Goal: Task Accomplishment & Management: Manage account settings

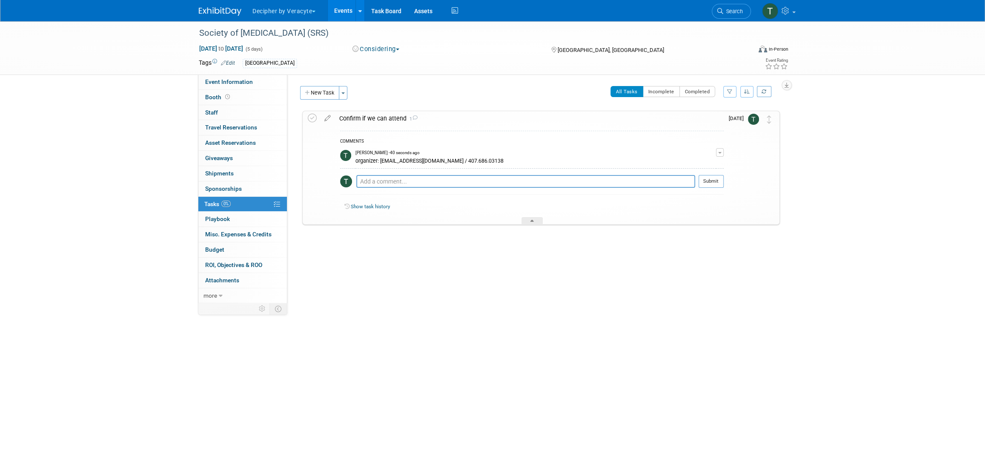
click at [349, 20] on link "Events" at bounding box center [343, 10] width 31 height 21
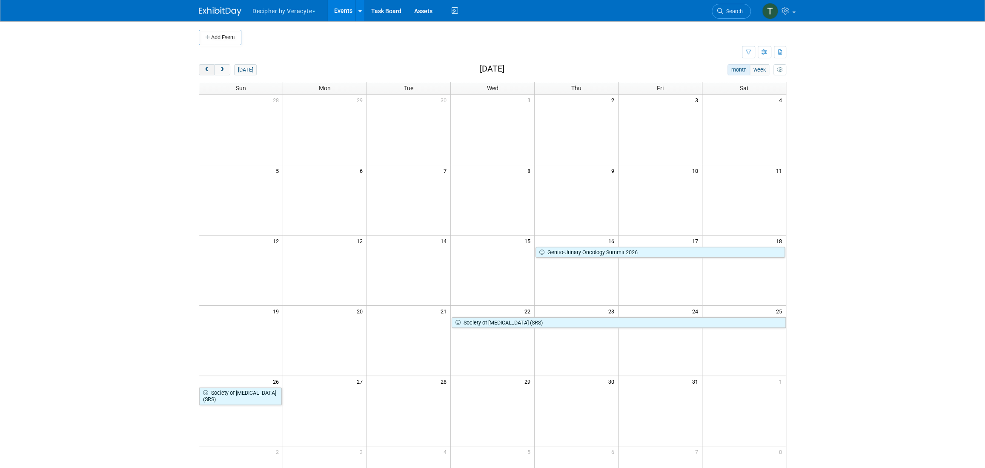
click at [209, 71] on span "prev" at bounding box center [206, 70] width 6 height 6
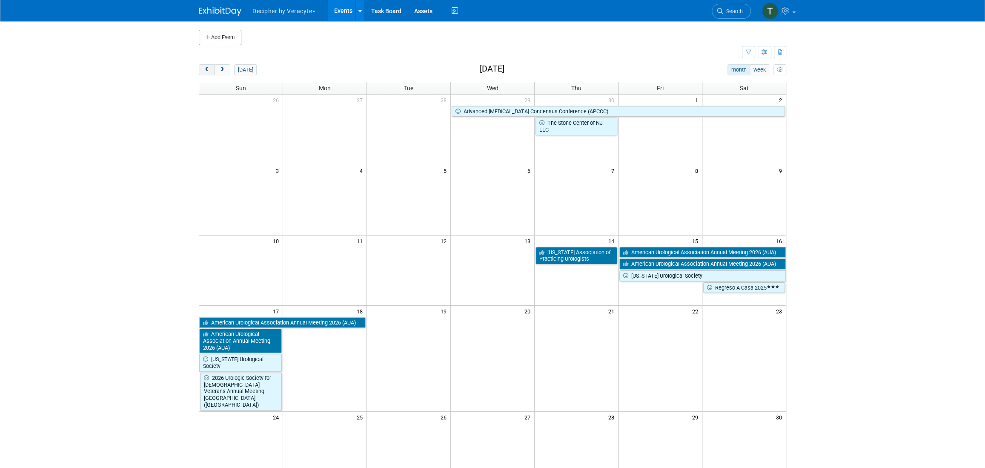
click at [209, 71] on span "prev" at bounding box center [206, 70] width 6 height 6
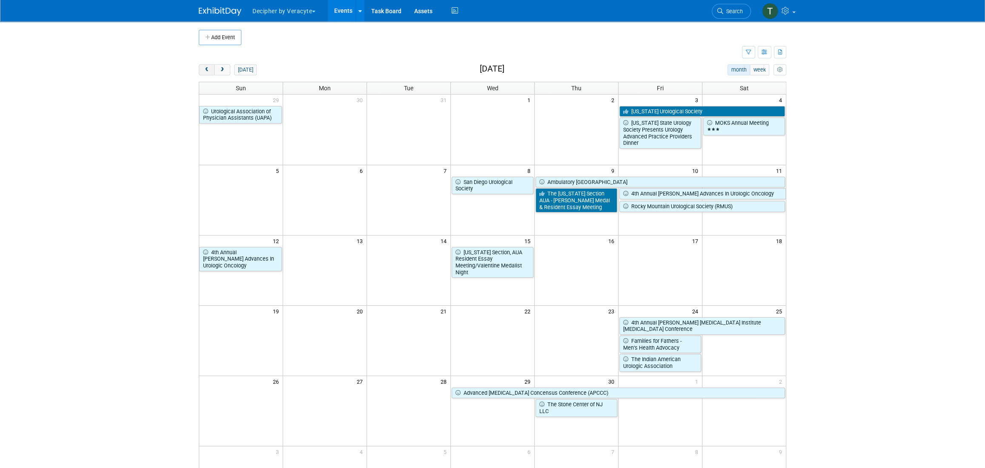
click at [209, 71] on span "prev" at bounding box center [206, 70] width 6 height 6
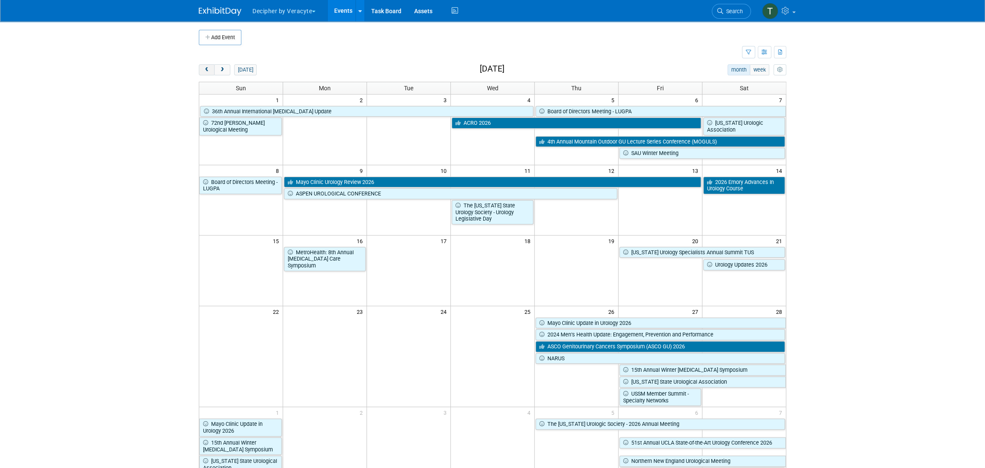
click at [209, 71] on span "prev" at bounding box center [206, 70] width 6 height 6
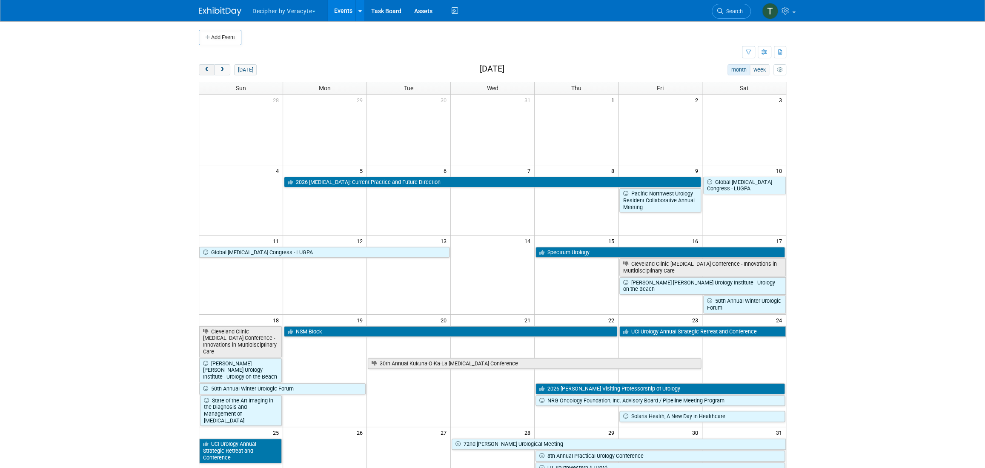
click at [209, 71] on span "prev" at bounding box center [206, 70] width 6 height 6
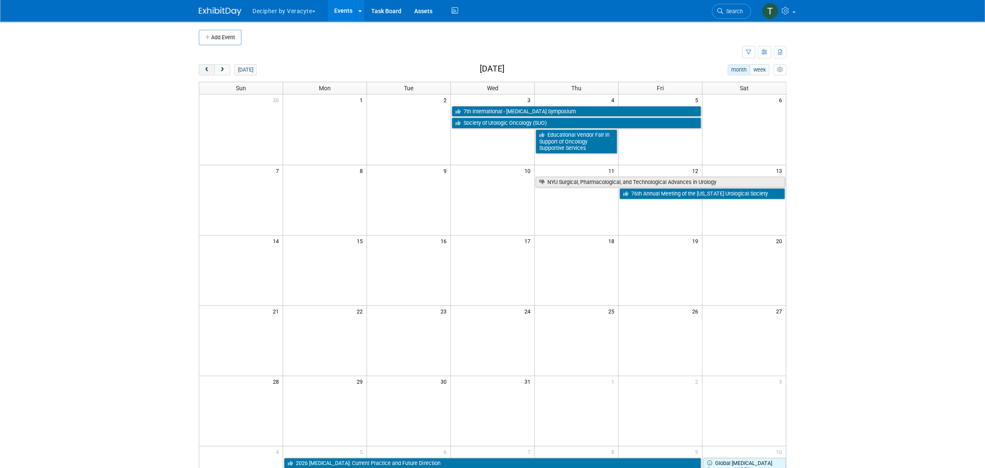
click at [209, 71] on span "prev" at bounding box center [206, 70] width 6 height 6
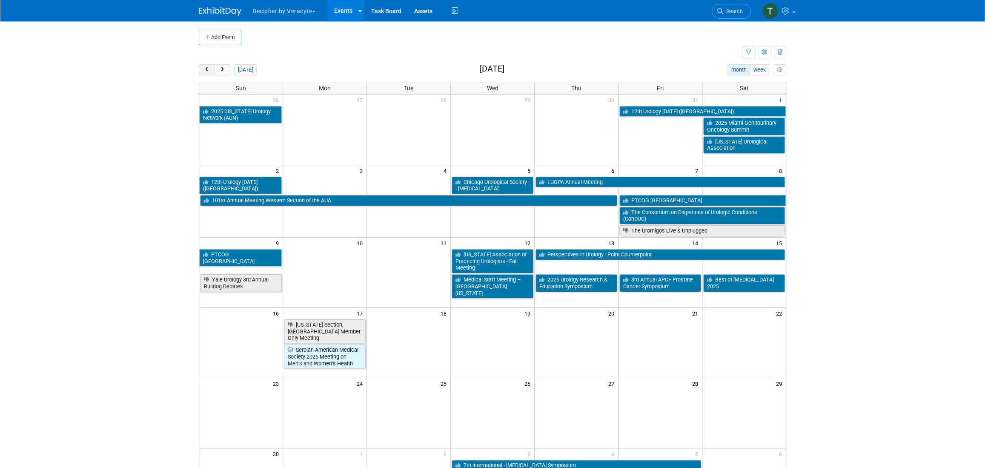
click at [209, 71] on span "prev" at bounding box center [206, 70] width 6 height 6
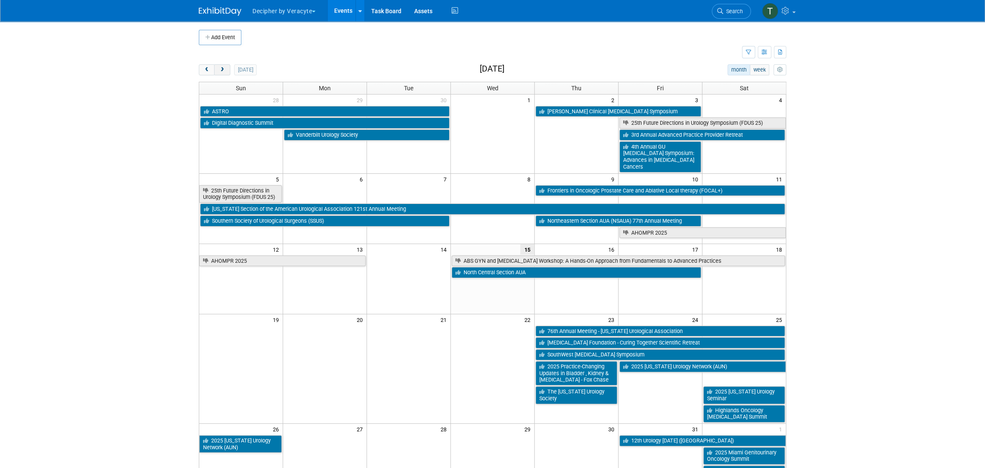
click at [217, 67] on button "next" at bounding box center [222, 69] width 16 height 11
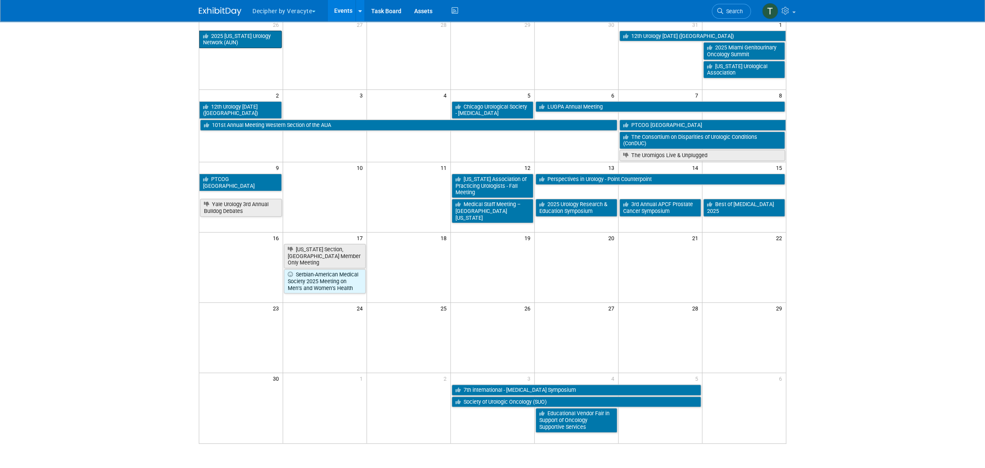
scroll to position [12, 0]
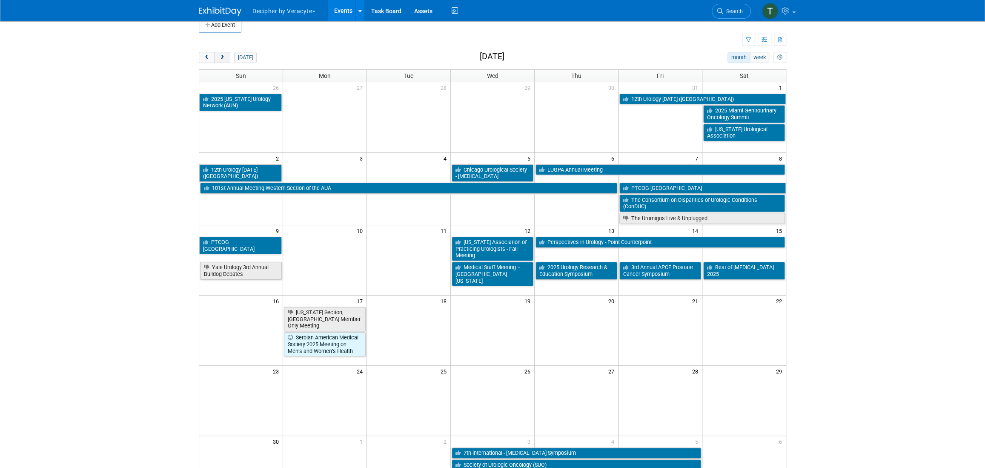
click at [223, 60] on button "next" at bounding box center [222, 57] width 16 height 11
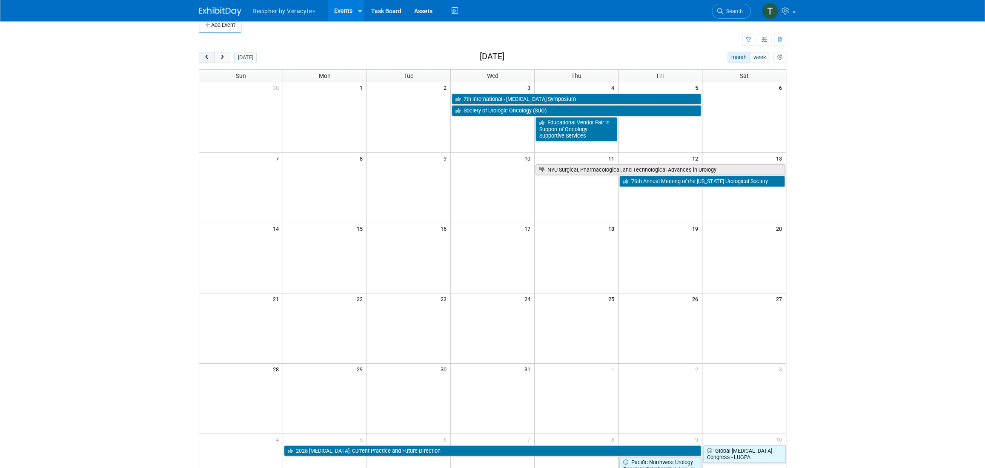
click at [211, 60] on button "prev" at bounding box center [207, 57] width 16 height 11
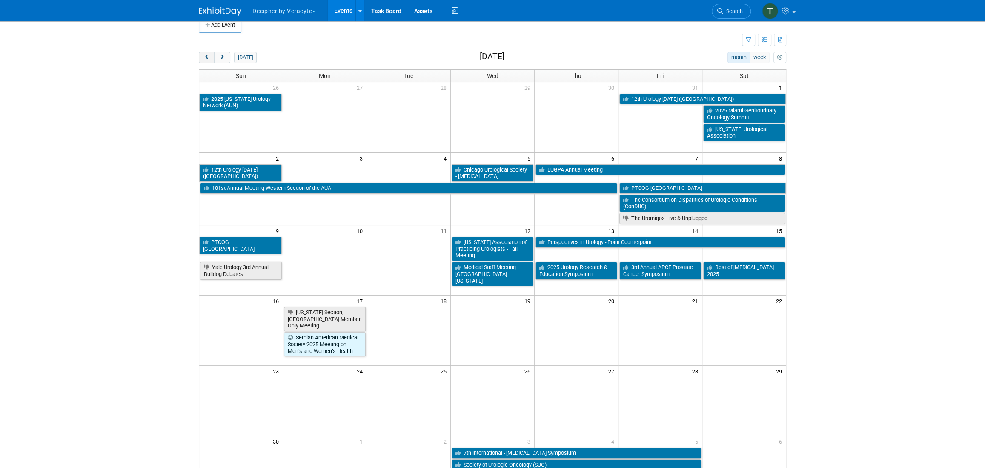
click at [211, 60] on button "prev" at bounding box center [207, 57] width 16 height 11
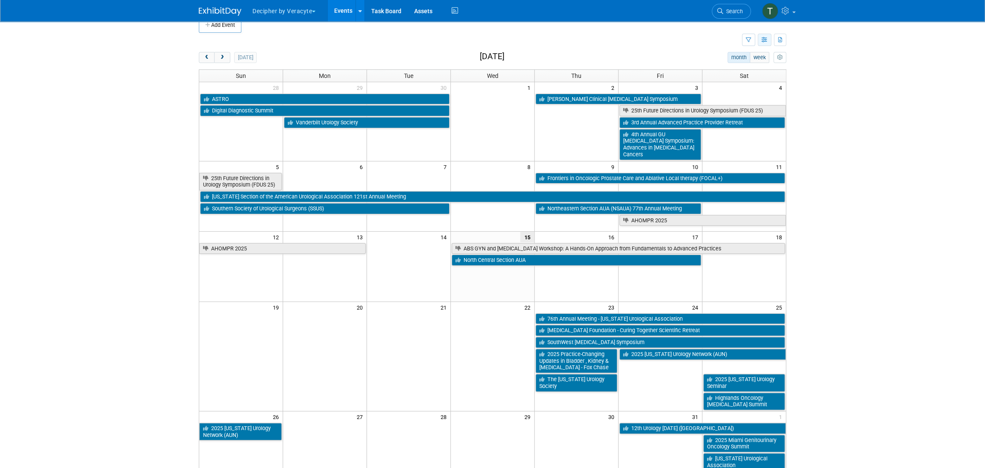
click at [769, 39] on button "button" at bounding box center [764, 40] width 14 height 12
click at [657, 44] on td at bounding box center [470, 40] width 543 height 15
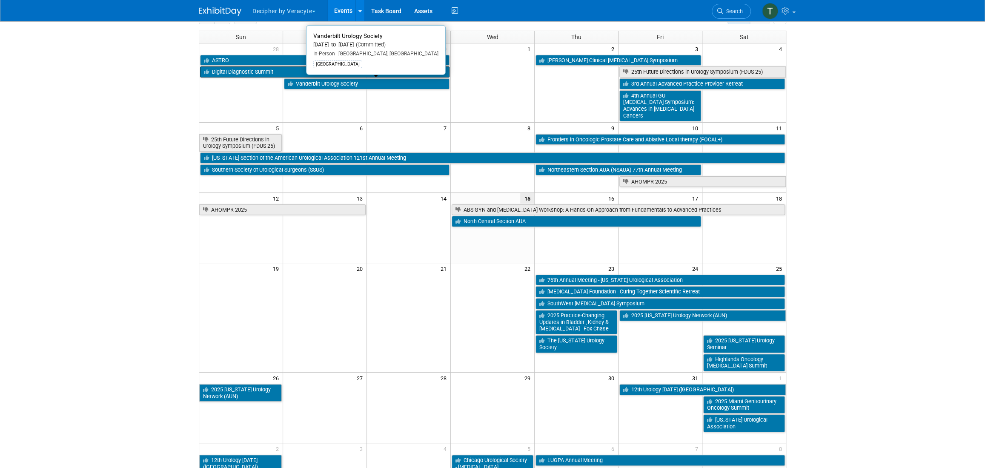
scroll to position [0, 0]
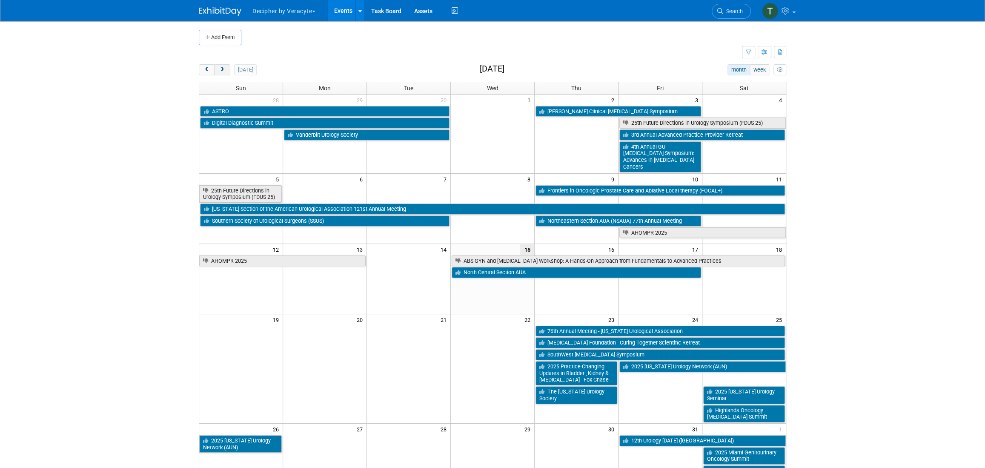
click at [220, 69] on span "next" at bounding box center [222, 70] width 6 height 6
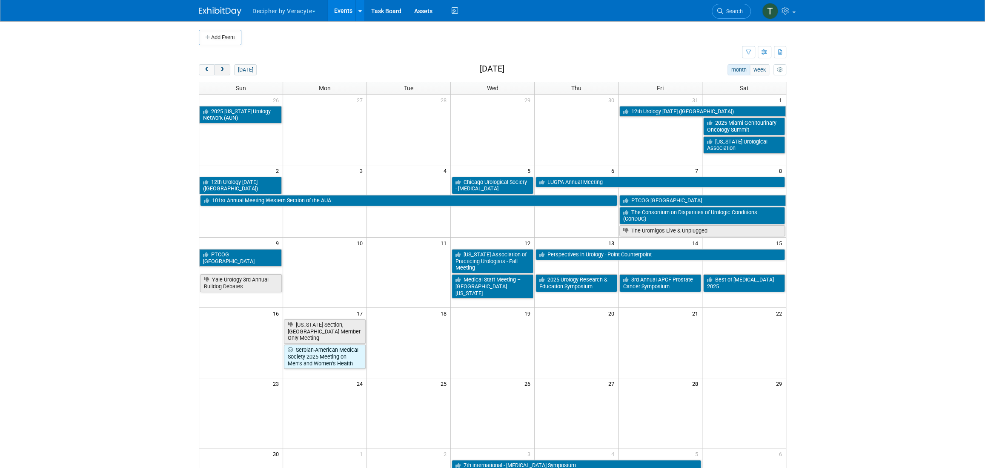
click at [220, 69] on span "next" at bounding box center [222, 70] width 6 height 6
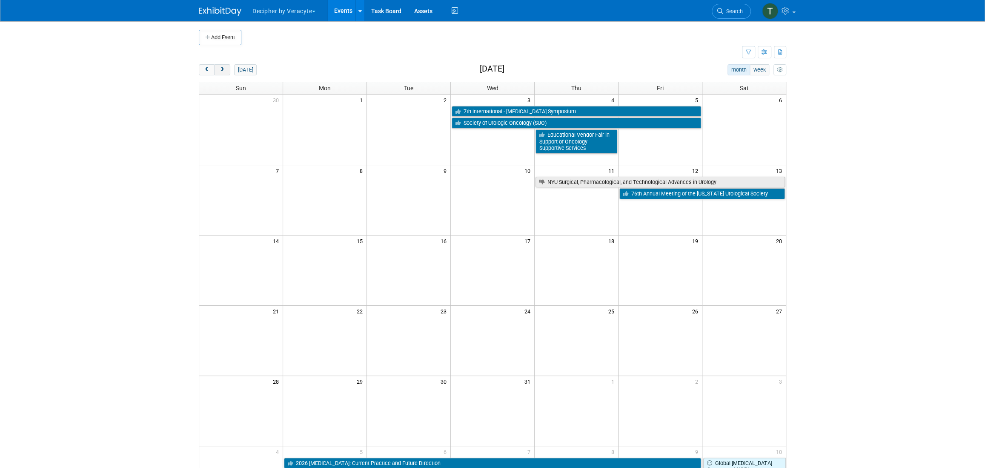
click at [220, 69] on span "next" at bounding box center [222, 70] width 6 height 6
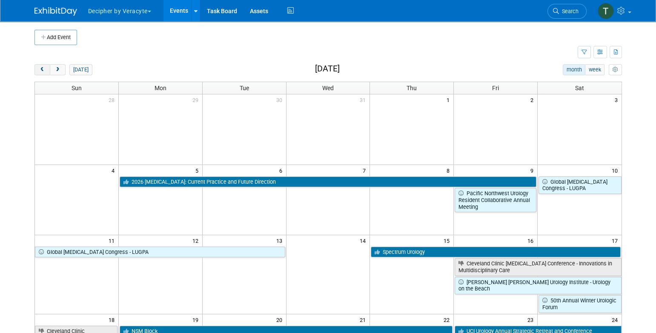
click at [46, 71] on button "prev" at bounding box center [42, 69] width 16 height 11
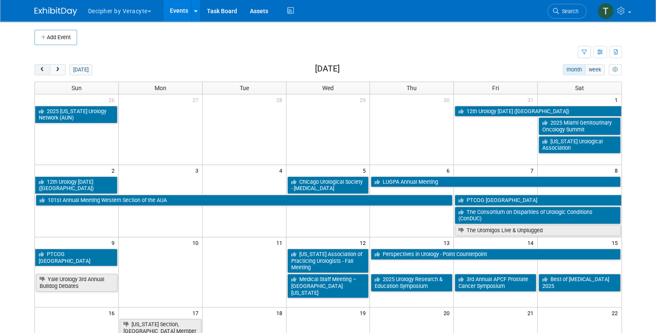
click at [46, 71] on button "prev" at bounding box center [42, 69] width 16 height 11
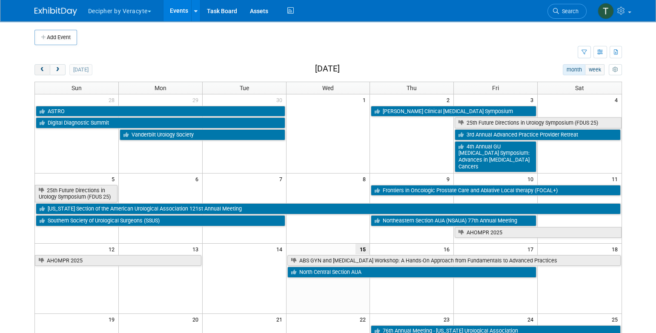
click at [46, 71] on button "prev" at bounding box center [42, 69] width 16 height 11
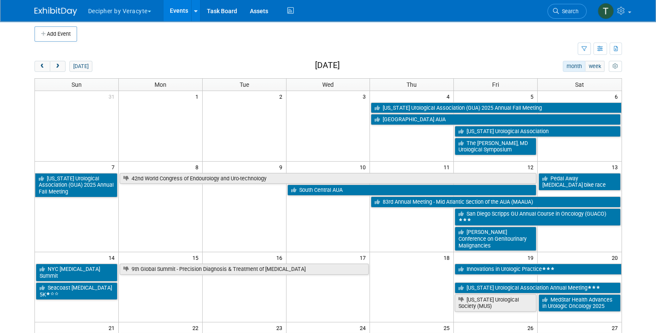
scroll to position [4, 0]
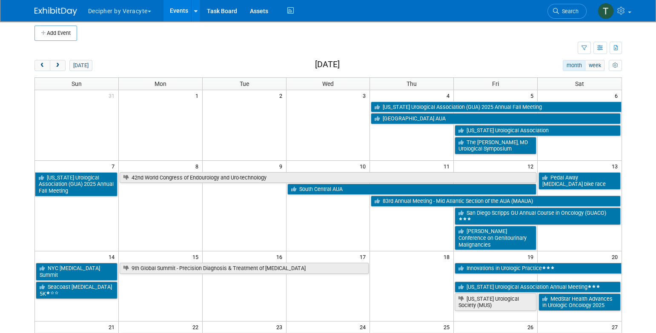
click at [324, 65] on h2 "September 2025" at bounding box center [327, 64] width 25 height 9
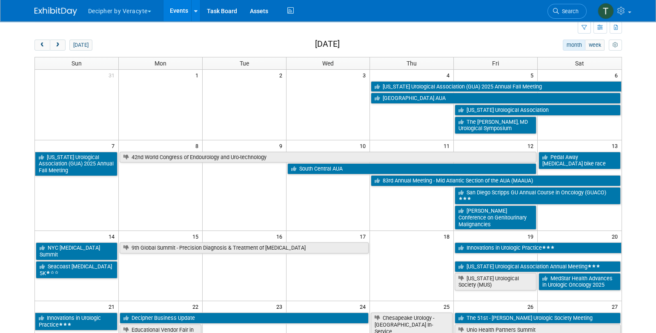
scroll to position [24, 0]
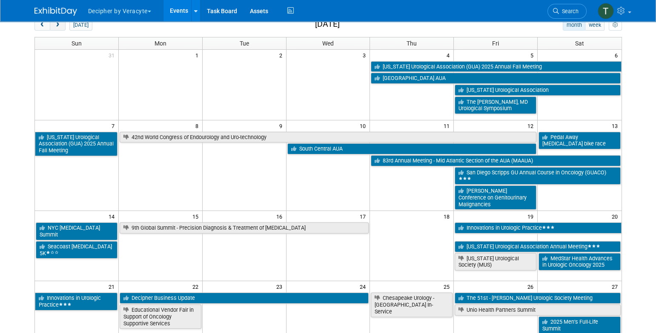
click at [59, 29] on button "next" at bounding box center [58, 25] width 16 height 11
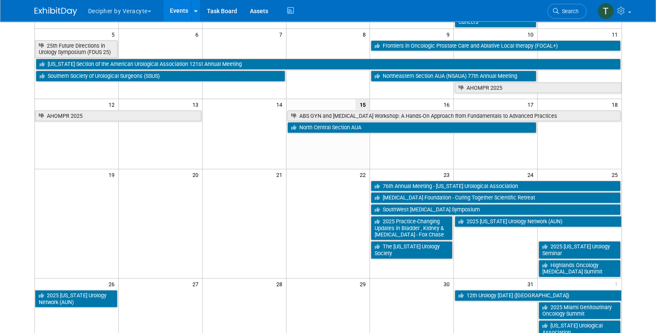
scroll to position [0, 0]
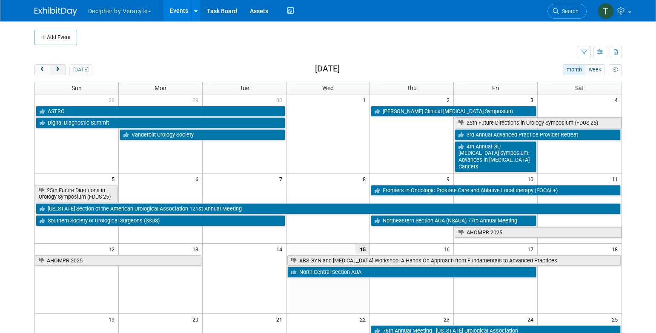
click at [55, 71] on span "next" at bounding box center [57, 70] width 6 height 6
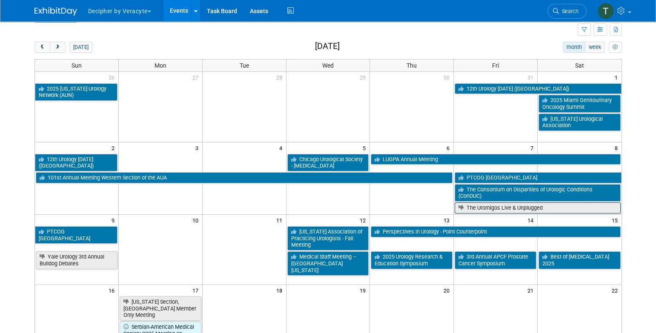
scroll to position [22, 0]
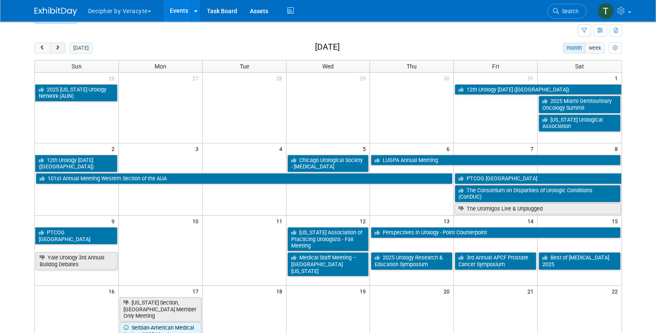
click at [60, 47] on span "next" at bounding box center [57, 49] width 6 height 6
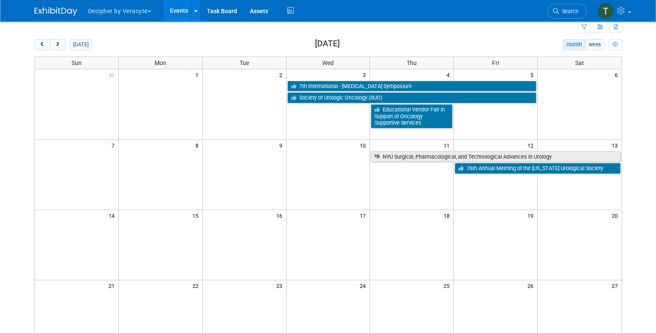
scroll to position [17, 0]
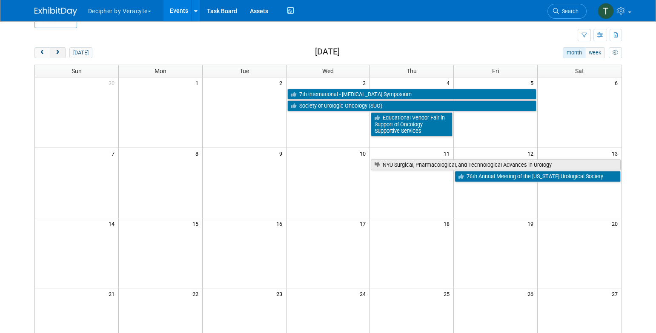
click at [60, 51] on span "next" at bounding box center [57, 53] width 6 height 6
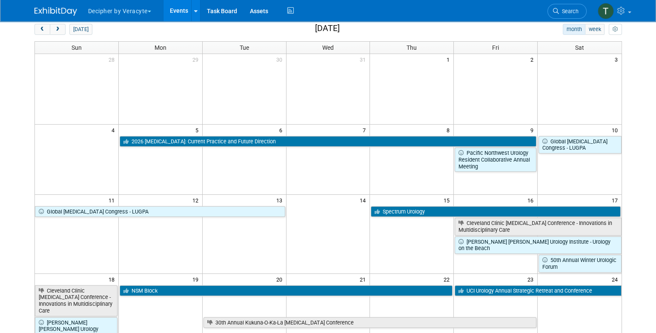
scroll to position [0, 0]
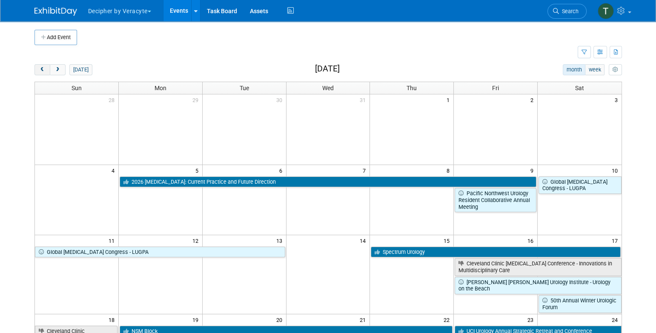
click at [43, 71] on span "prev" at bounding box center [42, 70] width 6 height 6
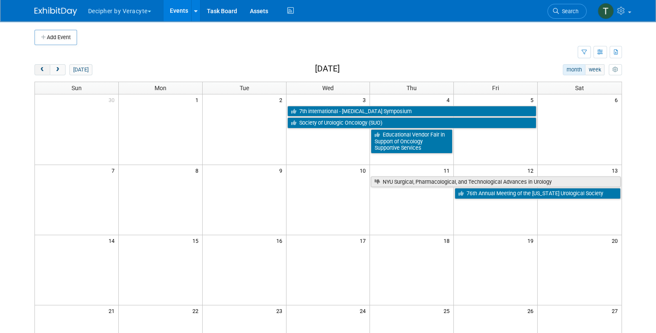
click at [43, 71] on span "prev" at bounding box center [42, 70] width 6 height 6
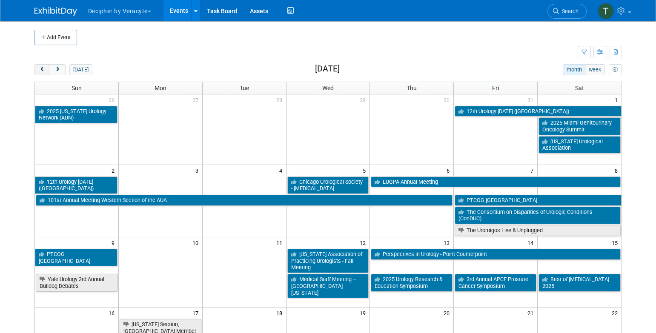
click at [43, 71] on span "prev" at bounding box center [42, 70] width 6 height 6
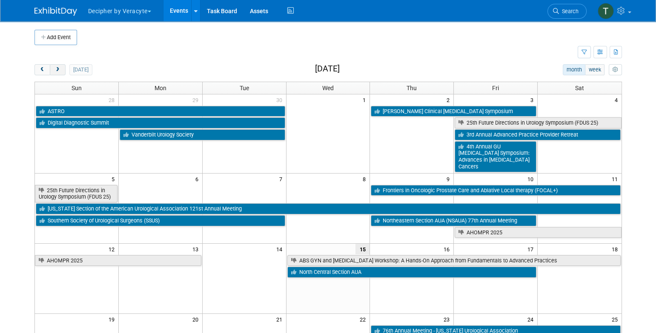
click at [60, 75] on button "next" at bounding box center [58, 69] width 16 height 11
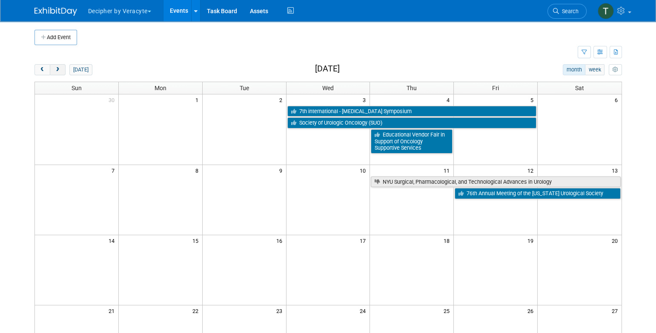
click at [60, 75] on button "next" at bounding box center [58, 69] width 16 height 11
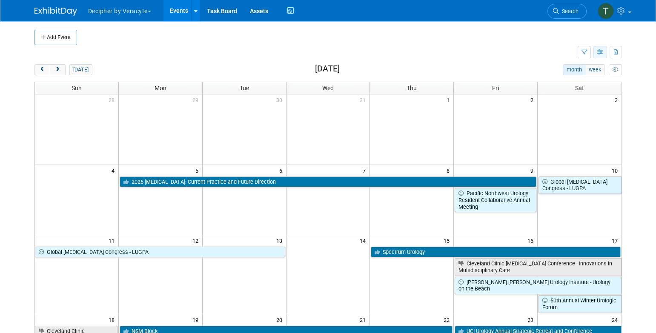
click at [602, 50] on icon "button" at bounding box center [600, 53] width 6 height 6
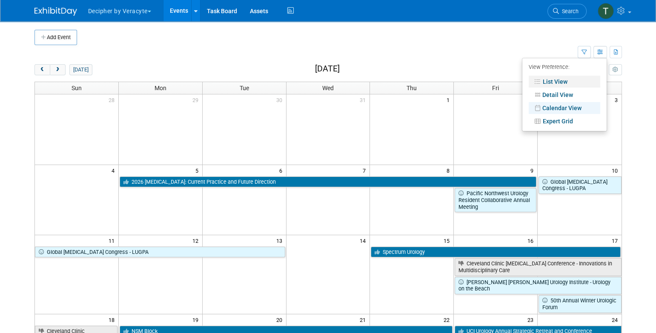
click at [576, 86] on link "List View" at bounding box center [564, 82] width 71 height 12
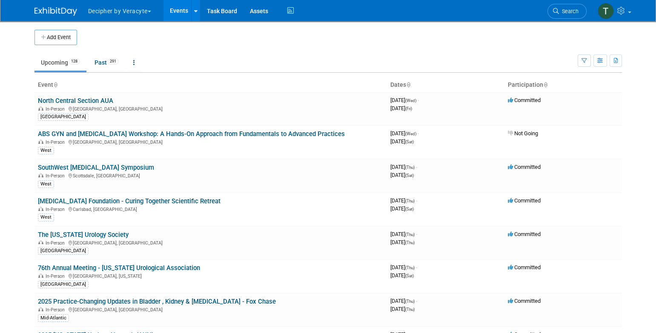
click at [404, 49] on td "Upcoming 128 Past 291 All Events 419 Past and Upcoming Grouped Annually Events …" at bounding box center [305, 59] width 543 height 28
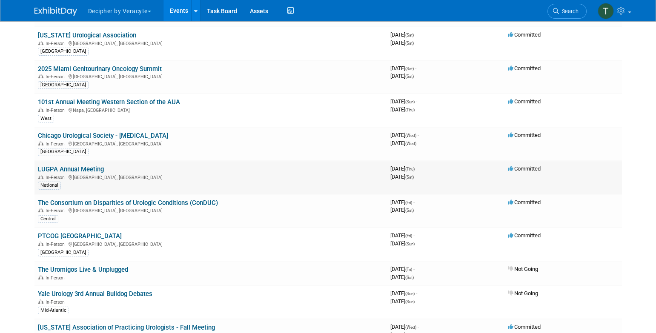
click at [89, 166] on link "LUGPA Annual Meeting" at bounding box center [71, 170] width 66 height 8
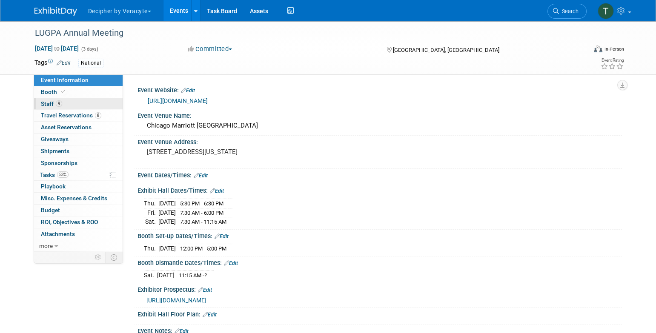
click at [91, 108] on link "9 Staff 9" at bounding box center [78, 103] width 89 height 11
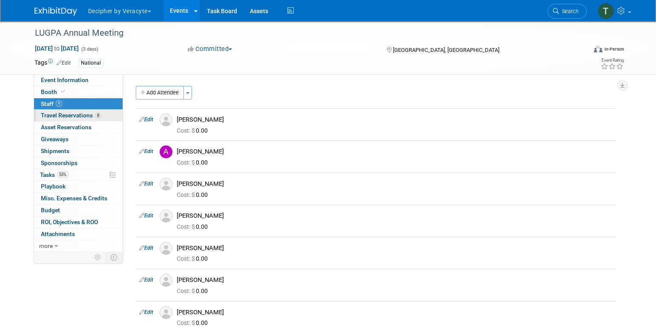
click at [92, 114] on span "Travel Reservations 8" at bounding box center [71, 115] width 60 height 7
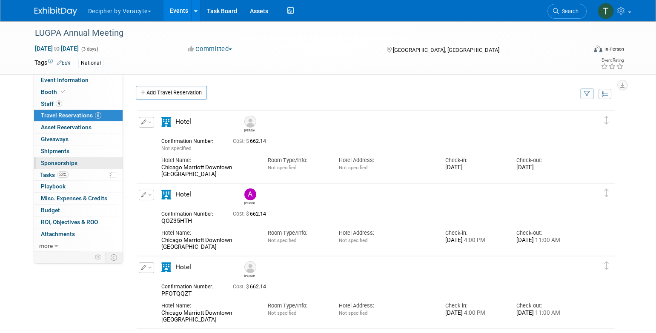
click at [83, 159] on link "0 Sponsorships 0" at bounding box center [78, 162] width 89 height 11
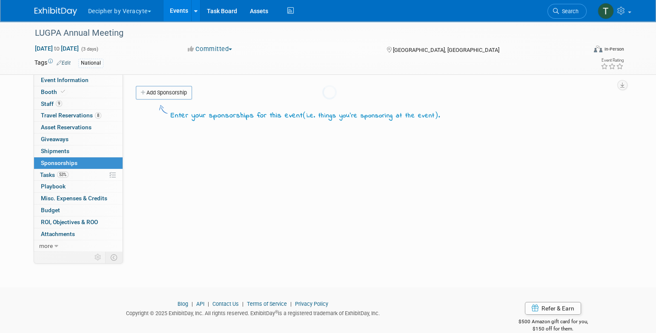
click at [322, 171] on div at bounding box center [328, 166] width 12 height 333
click at [83, 173] on link "53% Tasks 53%" at bounding box center [78, 174] width 89 height 11
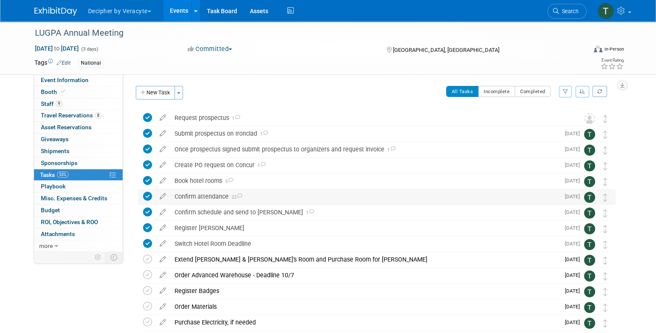
scroll to position [97, 0]
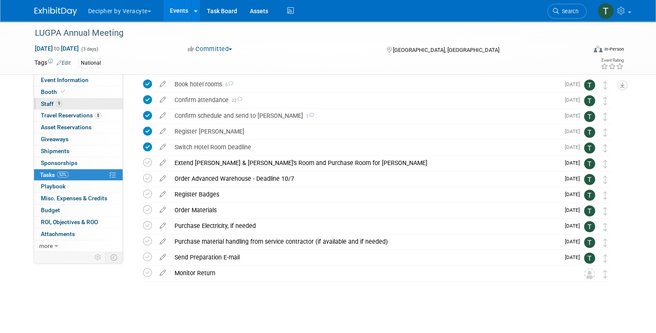
click at [90, 106] on link "9 Staff 9" at bounding box center [78, 103] width 89 height 11
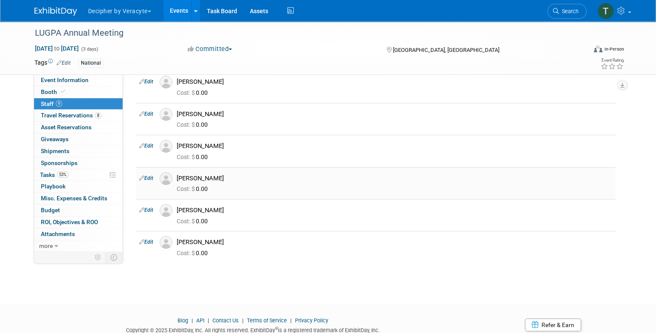
scroll to position [134, 0]
click at [216, 244] on div "Trevor Gaskill" at bounding box center [394, 242] width 435 height 8
click at [212, 243] on div "Trevor Gaskill" at bounding box center [394, 242] width 435 height 8
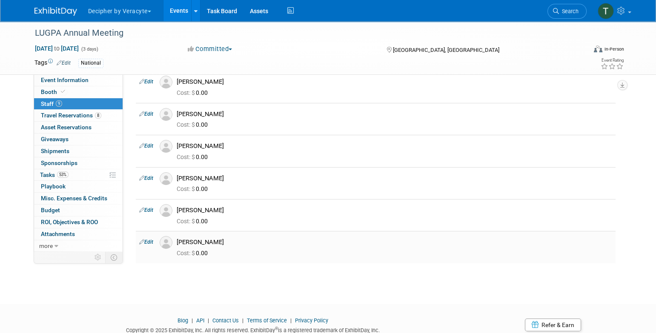
click at [212, 243] on div "Trevor Gaskill" at bounding box center [394, 242] width 435 height 8
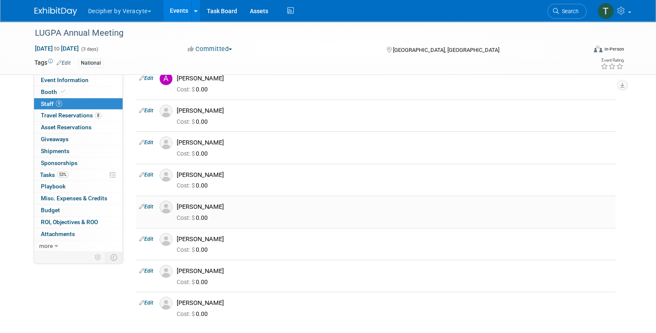
scroll to position [5, 0]
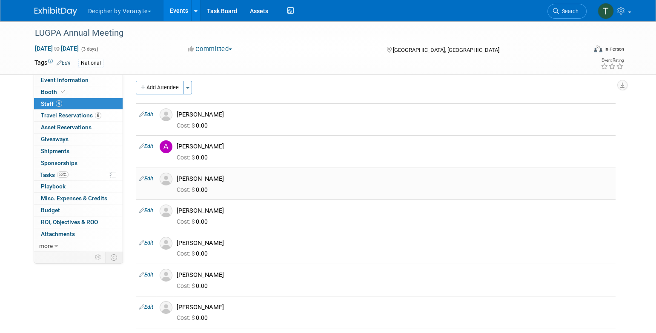
click at [223, 175] on div "[PERSON_NAME]" at bounding box center [394, 179] width 435 height 8
click at [194, 183] on div "Cost: $ 0.00" at bounding box center [394, 189] width 448 height 12
click at [195, 171] on td "Christina McCloskey Cost: $ 0.00" at bounding box center [394, 184] width 442 height 32
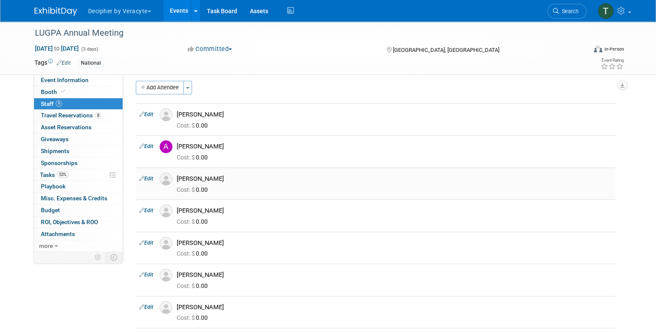
click at [195, 171] on td "Christina McCloskey Cost: $ 0.00" at bounding box center [394, 184] width 442 height 32
click at [222, 6] on link "Task Board" at bounding box center [221, 10] width 43 height 21
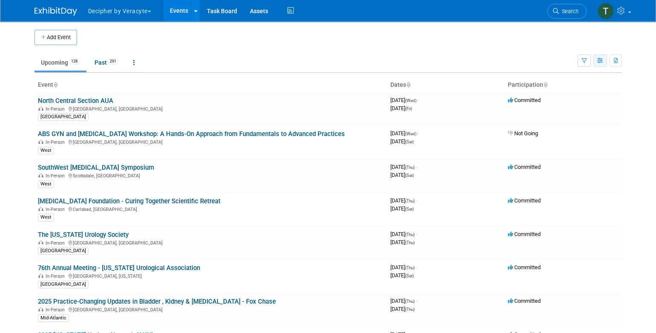
click at [596, 63] on button "button" at bounding box center [600, 60] width 14 height 12
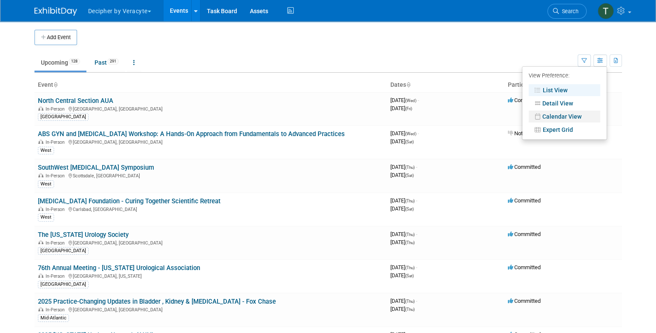
click at [573, 114] on link "Calendar View" at bounding box center [564, 117] width 71 height 12
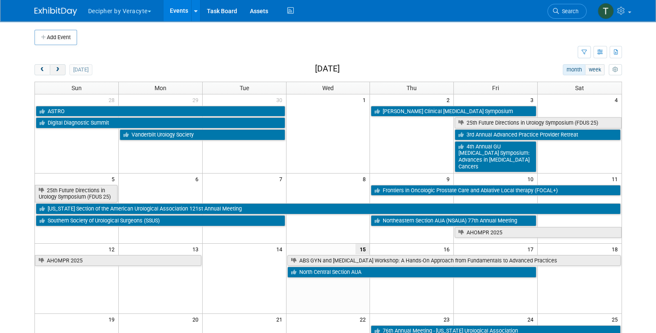
click at [61, 69] on button "next" at bounding box center [58, 69] width 16 height 11
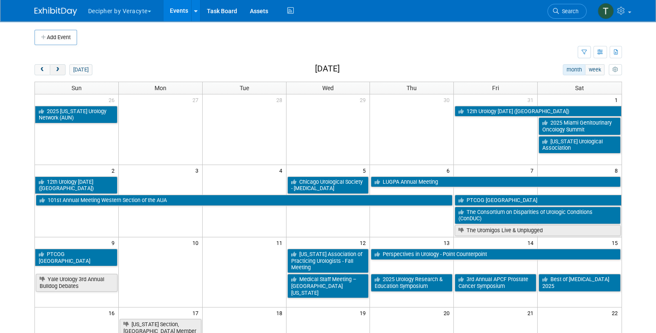
click at [61, 69] on button "next" at bounding box center [58, 69] width 16 height 11
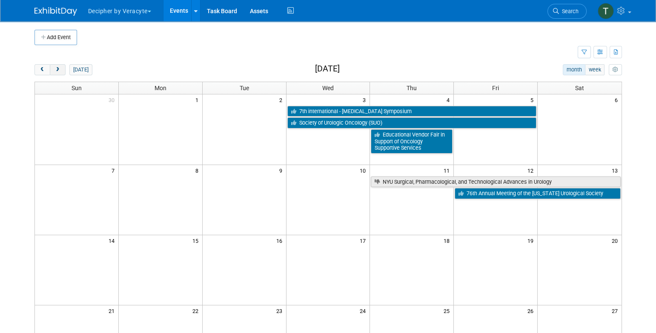
click at [61, 69] on button "next" at bounding box center [58, 69] width 16 height 11
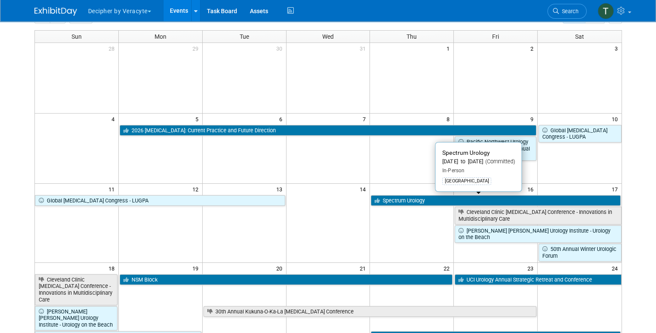
scroll to position [14, 0]
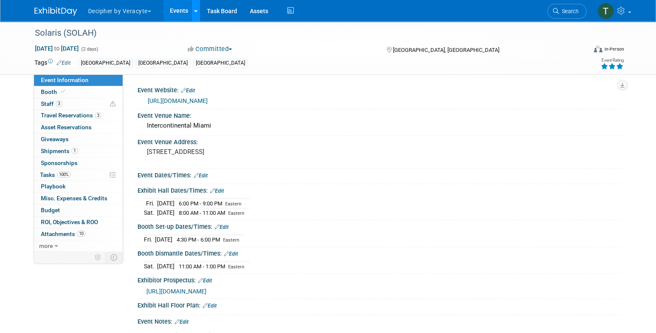
click at [194, 5] on link at bounding box center [195, 10] width 9 height 21
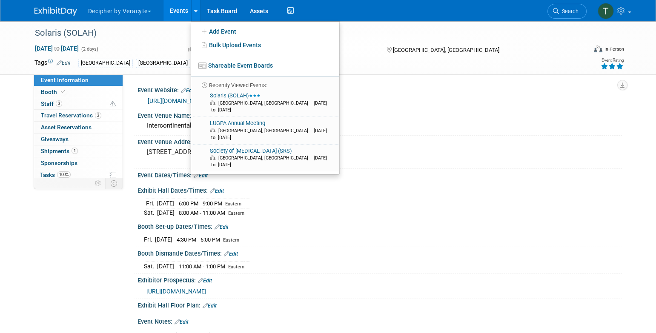
click at [182, 7] on link "Events" at bounding box center [178, 10] width 31 height 21
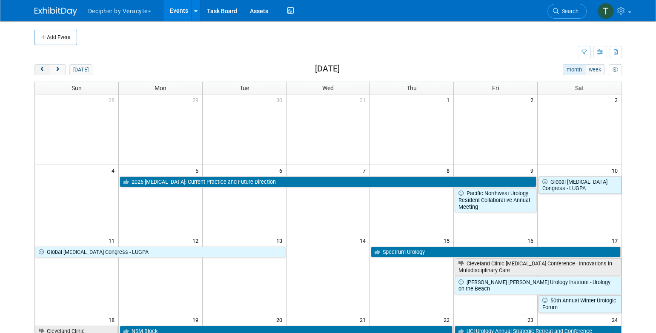
click at [40, 70] on span "prev" at bounding box center [42, 70] width 6 height 6
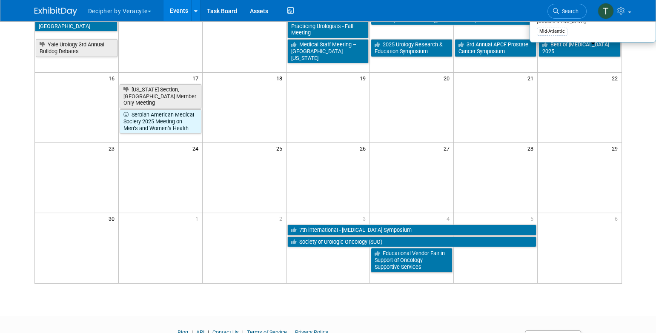
scroll to position [138, 0]
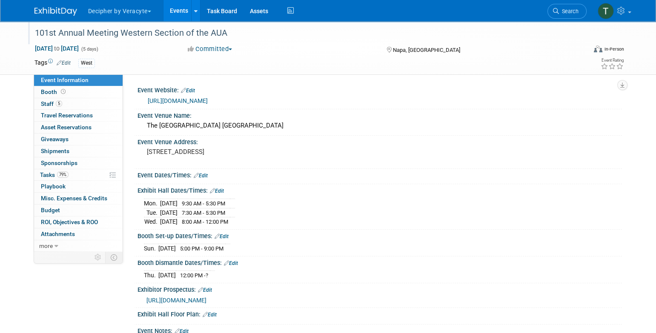
click at [199, 36] on div "101st Annual Meeting Western Section of the AUA" at bounding box center [303, 33] width 542 height 15
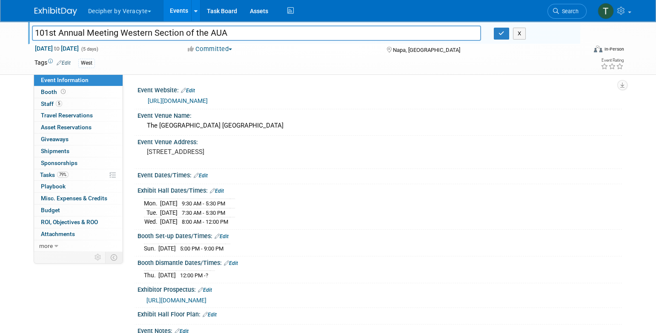
click at [199, 36] on input "101st Annual Meeting Western Section of the AUA" at bounding box center [256, 33] width 449 height 15
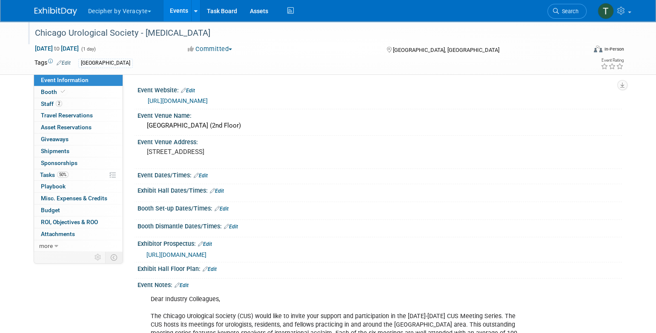
click at [154, 37] on div "Chicago Urological Society - [MEDICAL_DATA]" at bounding box center [303, 33] width 542 height 15
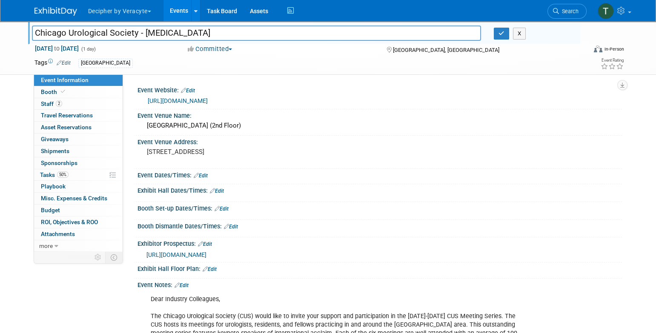
click at [154, 37] on input "Chicago Urological Society - [MEDICAL_DATA]" at bounding box center [256, 33] width 449 height 15
click at [191, 99] on link "https://urologyconnection.com/funding-opportunities/client-details.aspx?cc=cus" at bounding box center [178, 100] width 60 height 7
click at [208, 98] on link "https://urologyconnection.com/funding-opportunities/client-details.aspx?cc=cus" at bounding box center [178, 100] width 60 height 7
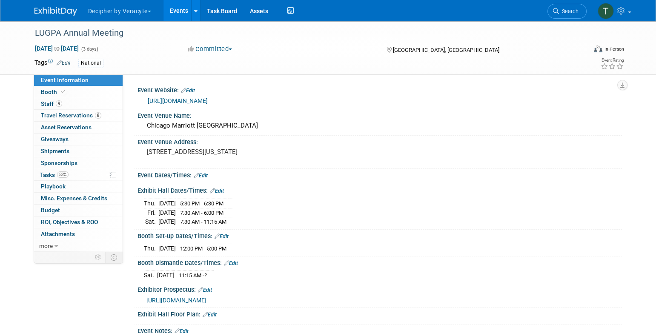
click at [191, 107] on div "Event Website: Edit https://www.lugpa.org/annual" at bounding box center [378, 97] width 488 height 26
click at [192, 103] on link "https://www.lugpa.org/annual" at bounding box center [178, 100] width 60 height 7
click at [144, 31] on div "LUGPA Annual Meeting" at bounding box center [303, 33] width 542 height 15
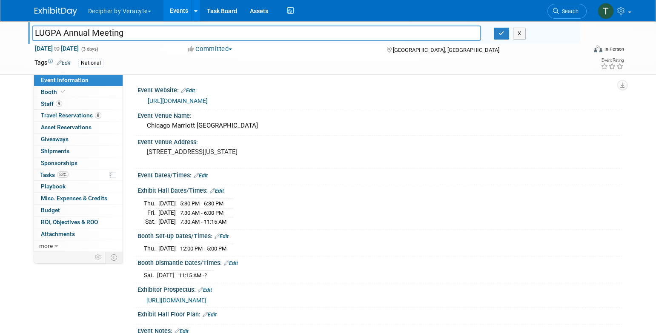
click at [144, 31] on input "LUGPA Annual Meeting" at bounding box center [256, 33] width 449 height 15
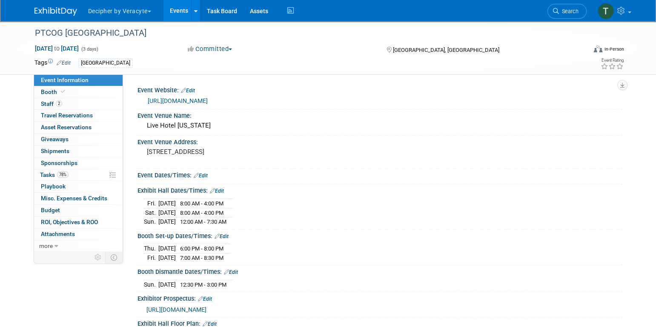
click at [201, 97] on div "[URL][DOMAIN_NAME]" at bounding box center [382, 101] width 468 height 10
click at [206, 107] on div "Event Website: Edit [URL][DOMAIN_NAME]" at bounding box center [378, 97] width 488 height 26
click at [206, 105] on div "[URL][DOMAIN_NAME]" at bounding box center [382, 101] width 468 height 10
click at [206, 101] on link "[URL][DOMAIN_NAME]" at bounding box center [178, 100] width 60 height 7
click at [92, 32] on div "PTCOG [GEOGRAPHIC_DATA]" at bounding box center [303, 33] width 542 height 15
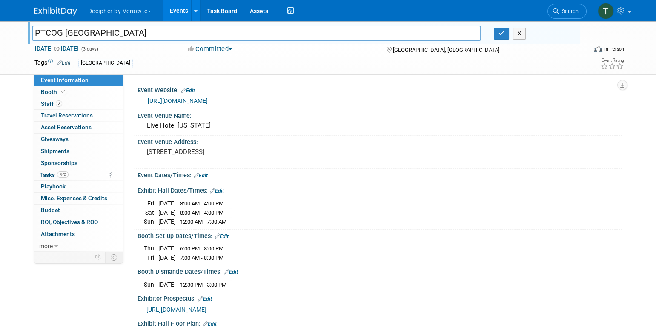
click at [92, 32] on input "PTCOG [GEOGRAPHIC_DATA]" at bounding box center [256, 33] width 449 height 15
type input "PTCOG-NA 11th Annual Meeting"
click at [502, 36] on icon "button" at bounding box center [501, 34] width 6 height 6
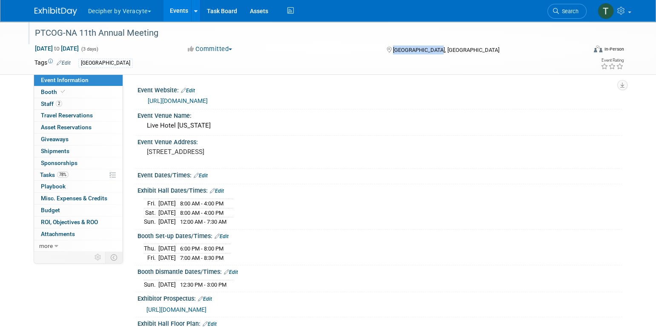
drag, startPoint x: 431, startPoint y: 52, endPoint x: 393, endPoint y: 53, distance: 37.9
click at [393, 53] on div "[GEOGRAPHIC_DATA], [GEOGRAPHIC_DATA]" at bounding box center [455, 49] width 138 height 10
copy span "[GEOGRAPHIC_DATA], [GEOGRAPHIC_DATA]"
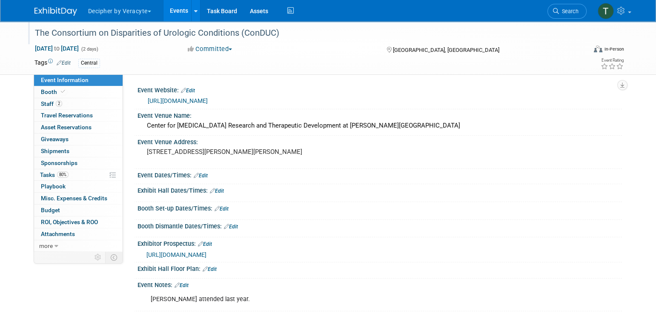
click at [276, 36] on div "The Consortium on Disparities of Urologic Conditions (ConDUC)" at bounding box center [303, 33] width 542 height 15
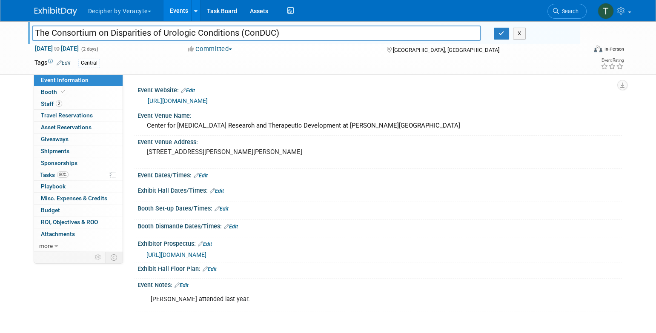
click at [276, 36] on input "The Consortium on Disparities of Urologic Conditions (ConDUC)" at bounding box center [256, 33] width 449 height 15
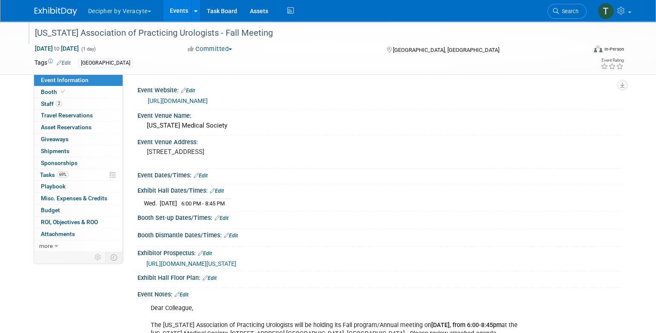
click at [151, 30] on div "[US_STATE] Association of Practicing Urologists - Fall Meeting" at bounding box center [303, 33] width 542 height 15
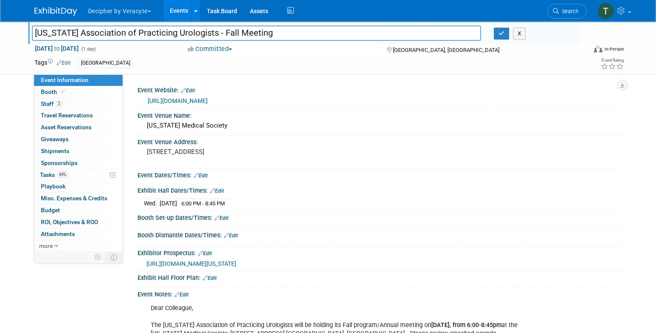
click at [151, 30] on input "[US_STATE] Association of Practicing Urologists - Fall Meeting" at bounding box center [256, 33] width 449 height 15
click at [404, 42] on div "Massachusetts Association of Practicing Urologists - Fall Meeting Massachusetts…" at bounding box center [304, 32] width 552 height 23
click at [406, 58] on td "North East" at bounding box center [297, 63] width 453 height 10
click at [407, 52] on div "[GEOGRAPHIC_DATA], [GEOGRAPHIC_DATA]" at bounding box center [455, 49] width 138 height 10
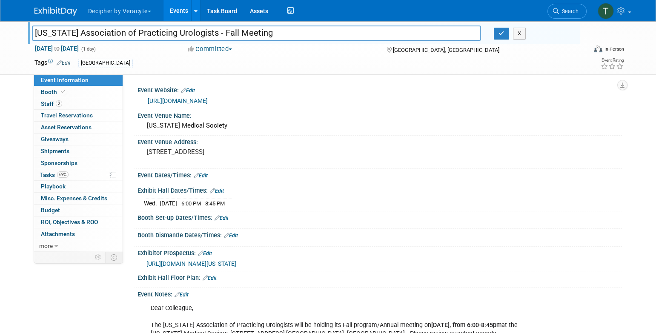
click at [407, 51] on span "[GEOGRAPHIC_DATA], [GEOGRAPHIC_DATA]" at bounding box center [446, 50] width 106 height 6
copy div "[GEOGRAPHIC_DATA], [GEOGRAPHIC_DATA]"
click at [504, 34] on icon "button" at bounding box center [501, 34] width 6 height 6
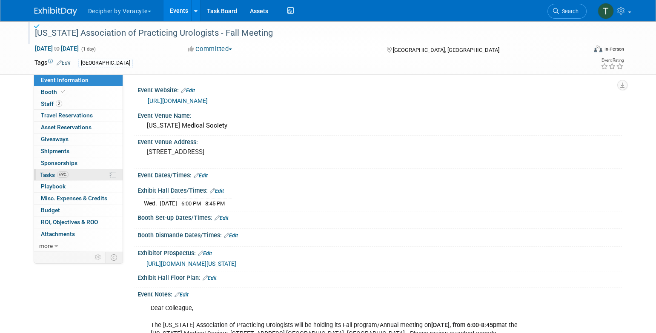
click at [73, 178] on link "69% Tasks 69%" at bounding box center [78, 174] width 89 height 11
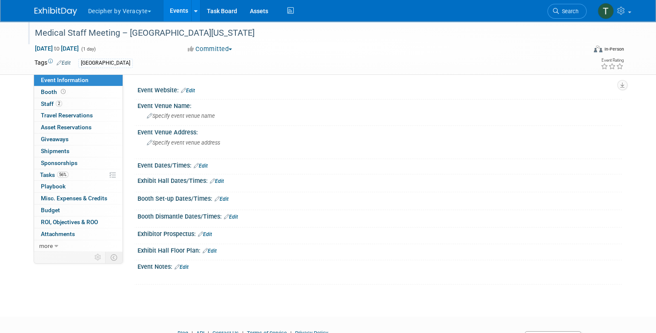
click at [195, 34] on div "Medical Staff Meeting – [GEOGRAPHIC_DATA][US_STATE]" at bounding box center [303, 33] width 542 height 15
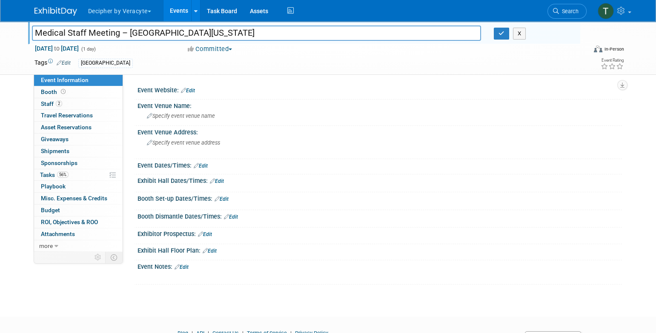
click at [195, 34] on input "Medical Staff Meeting – [GEOGRAPHIC_DATA][US_STATE]" at bounding box center [256, 33] width 449 height 15
click at [83, 169] on link "56% Tasks 56%" at bounding box center [78, 174] width 89 height 11
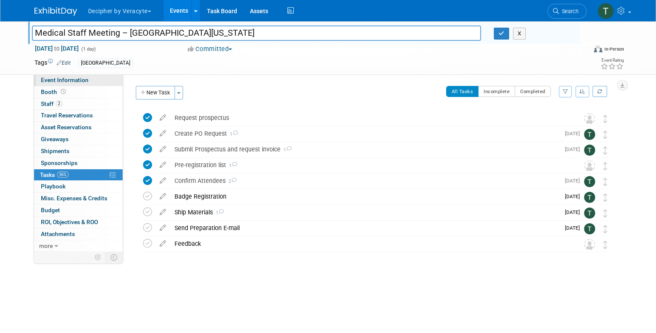
click at [89, 77] on link "Event Information" at bounding box center [78, 79] width 89 height 11
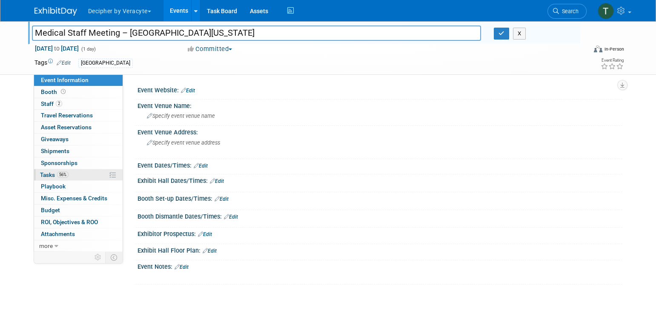
click at [86, 174] on link "56% Tasks 56%" at bounding box center [78, 174] width 89 height 11
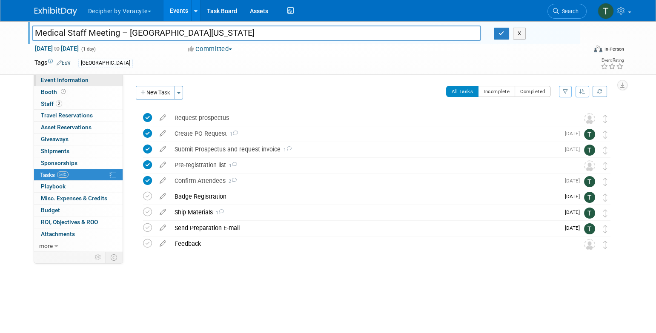
click at [97, 75] on link "Event Information" at bounding box center [78, 79] width 89 height 11
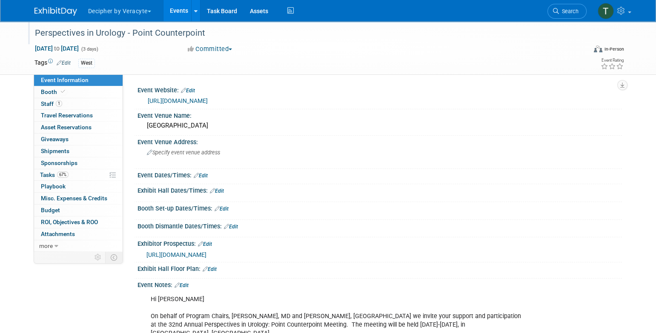
click at [161, 32] on div "Perspectives in Urology - Point Counterpoint" at bounding box center [303, 33] width 542 height 15
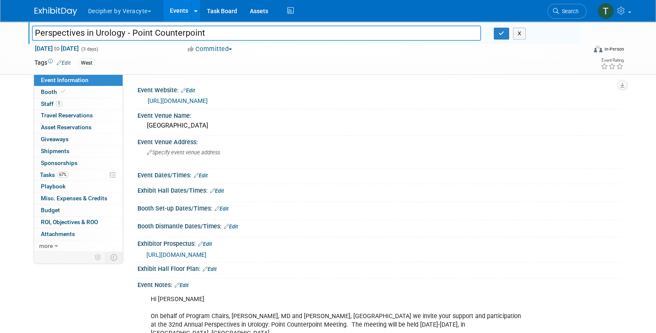
click at [161, 32] on input "Perspectives in Urology - Point Counterpoint" at bounding box center [256, 33] width 449 height 15
click at [208, 104] on link "[URL][DOMAIN_NAME]" at bounding box center [178, 100] width 60 height 7
click at [194, 127] on div "[GEOGRAPHIC_DATA]" at bounding box center [379, 125] width 471 height 13
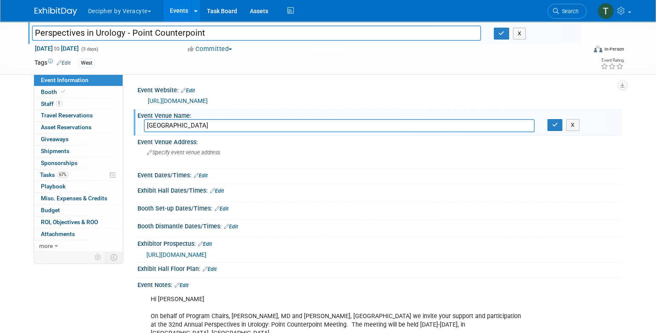
click at [194, 127] on input "[GEOGRAPHIC_DATA]" at bounding box center [339, 125] width 391 height 13
drag, startPoint x: 160, startPoint y: 126, endPoint x: 106, endPoint y: 129, distance: 54.6
click at [106, 129] on div "Event Information Event Info Booth Booth 1 Staff 1 Staff 0 Travel Reservations …" at bounding box center [328, 238] width 600 height 435
type input "[GEOGRAPHIC_DATA]"
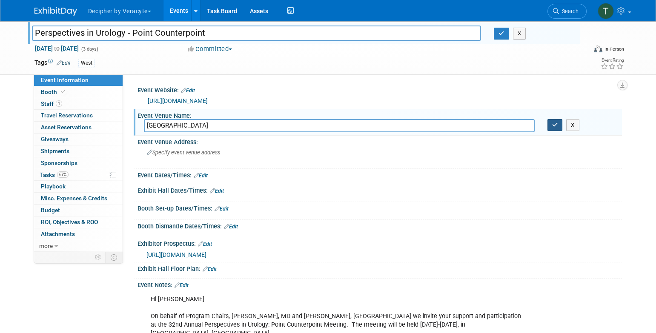
click at [551, 122] on button "button" at bounding box center [554, 125] width 15 height 12
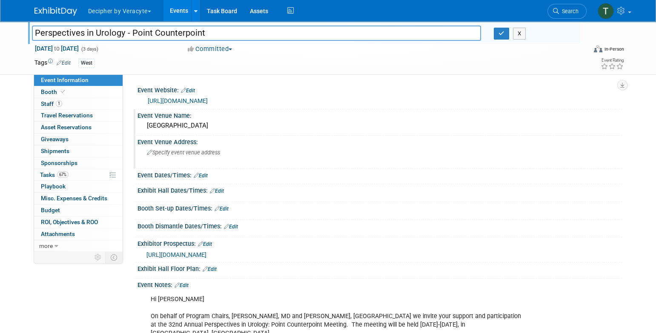
click at [194, 155] on span "Specify event venue address" at bounding box center [183, 152] width 73 height 6
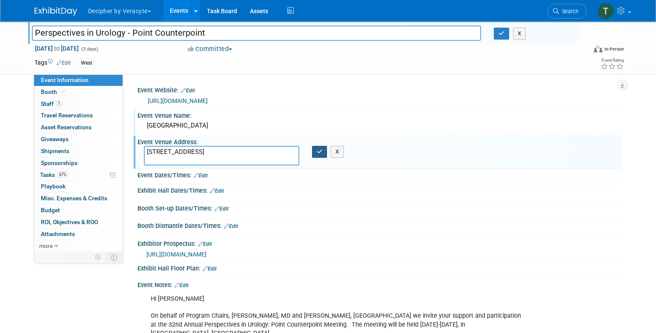
type textarea "[STREET_ADDRESS]"
click at [317, 151] on icon "button" at bounding box center [320, 152] width 6 height 6
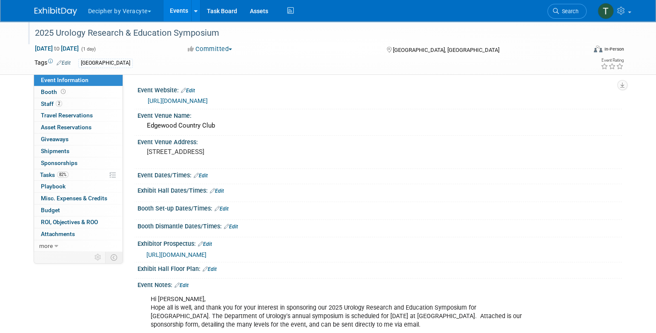
click at [143, 29] on div "2025 Urology Research & Education Symposium" at bounding box center [303, 33] width 542 height 15
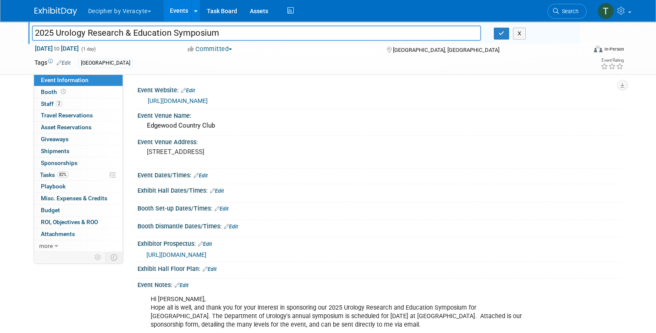
click at [143, 29] on input "2025 Urology Research & Education Symposium" at bounding box center [256, 33] width 449 height 15
click at [208, 100] on link "https://events.hackensackmeridianhealth.org/event/ae6ae963-d7c4-44d0-a52f-08da4…" at bounding box center [178, 100] width 60 height 7
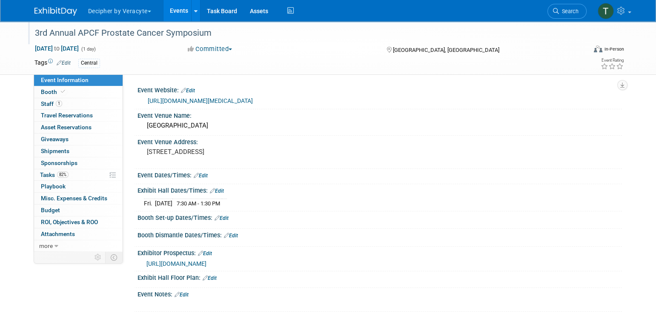
click at [232, 34] on div "3rd Annual APCF Prostate Cancer Symposium" at bounding box center [303, 33] width 542 height 15
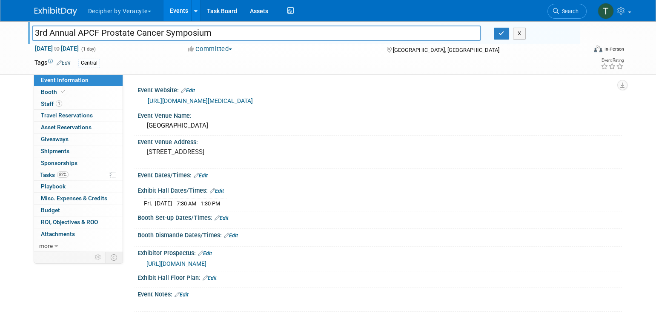
click at [232, 34] on input "3rd Annual APCF Prostate Cancer Symposium" at bounding box center [256, 33] width 449 height 15
click at [397, 49] on span "[GEOGRAPHIC_DATA], [GEOGRAPHIC_DATA]" at bounding box center [446, 50] width 106 height 6
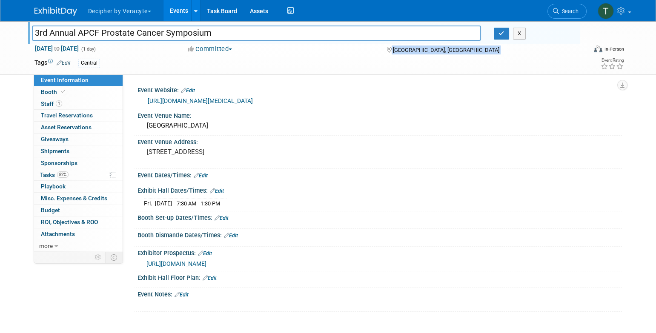
copy div "[GEOGRAPHIC_DATA], [GEOGRAPHIC_DATA]"
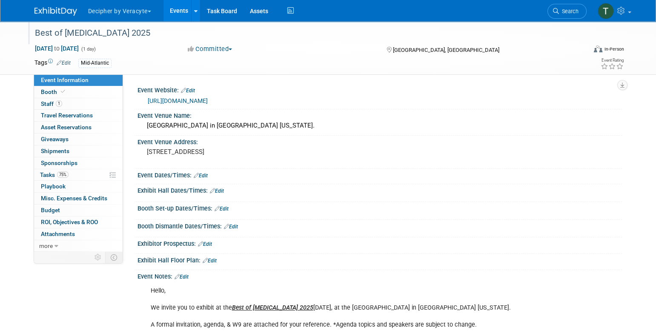
click at [184, 40] on div "Best of [MEDICAL_DATA] 2025" at bounding box center [303, 33] width 542 height 15
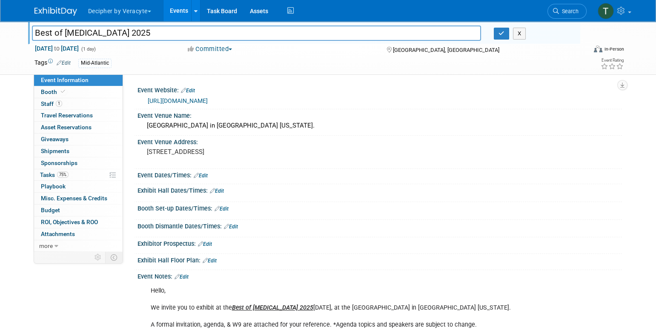
click at [184, 40] on input "Best of [MEDICAL_DATA] 2025" at bounding box center [256, 33] width 449 height 15
click at [206, 96] on div "[URL][DOMAIN_NAME]" at bounding box center [382, 101] width 468 height 10
click at [207, 98] on link "[URL][DOMAIN_NAME]" at bounding box center [178, 100] width 60 height 7
